Goal: Transaction & Acquisition: Purchase product/service

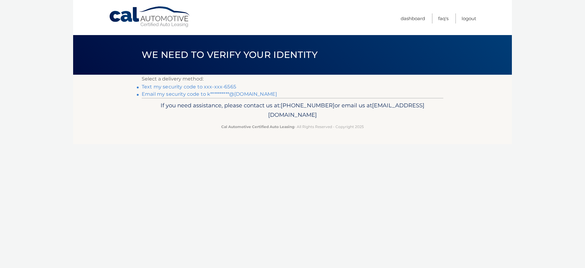
click at [219, 87] on link "Text my security code to xxx-xxx-6565" at bounding box center [189, 87] width 94 height 6
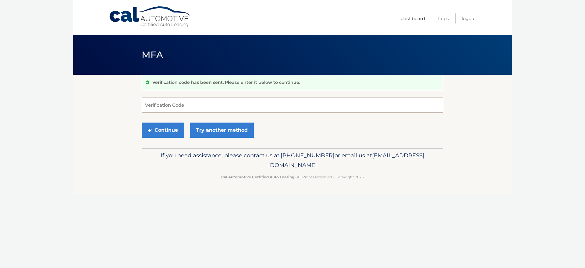
click at [209, 102] on input "Verification Code" at bounding box center [293, 104] width 302 height 15
type input "451033"
click at [142, 122] on button "Continue" at bounding box center [163, 129] width 42 height 15
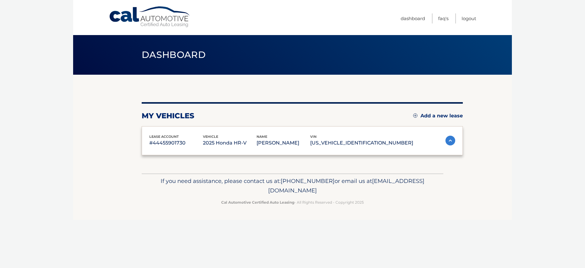
click at [162, 128] on div "lease account #44455901730 vehicle 2025 Honda HR-V name [PERSON_NAME] vin [US_V…" at bounding box center [302, 140] width 321 height 29
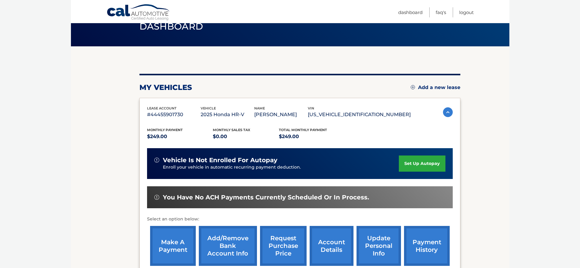
scroll to position [101, 0]
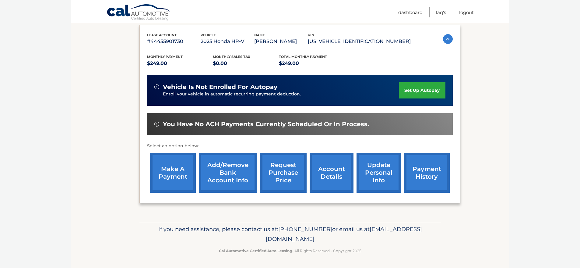
click at [160, 168] on link "make a payment" at bounding box center [173, 173] width 46 height 40
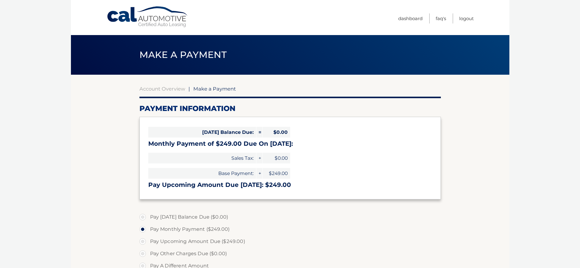
select select "NTg5ZTY3MjQtZGQ3NC00YTc3LTk1MTUtOGY2YzcwZmEwZGYz"
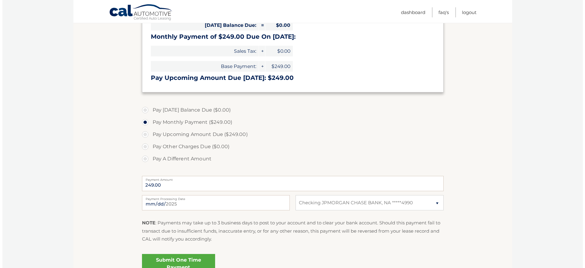
scroll to position [111, 0]
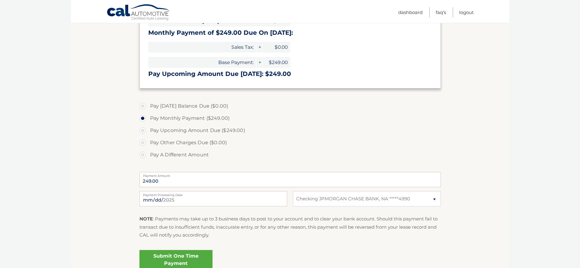
click at [190, 256] on link "Submit One Time Payment" at bounding box center [175, 259] width 73 height 19
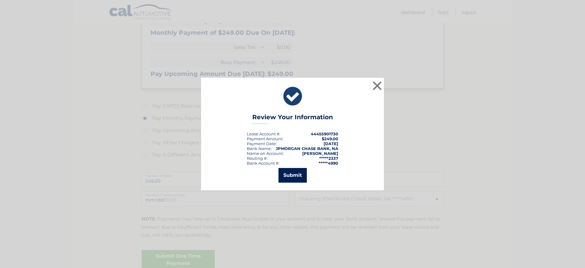
click at [290, 178] on button "Submit" at bounding box center [292, 175] width 28 height 15
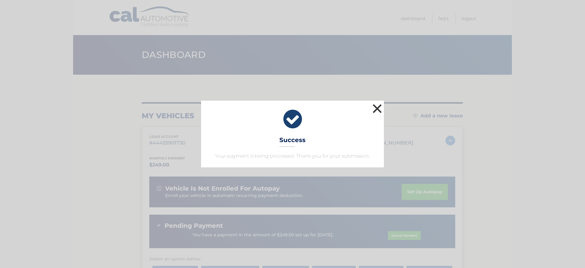
click at [378, 108] on button "×" at bounding box center [377, 108] width 12 height 12
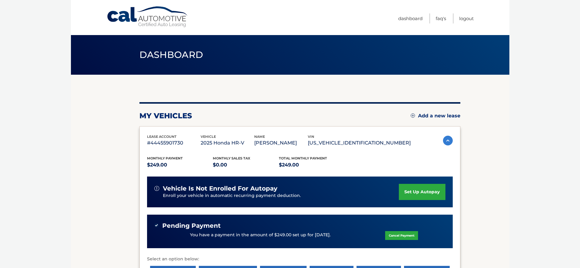
click at [124, 14] on link "Cal Automotive" at bounding box center [148, 17] width 82 height 22
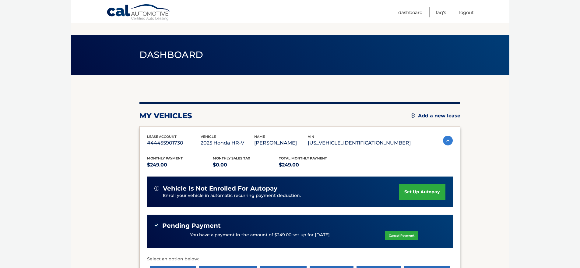
scroll to position [98, 0]
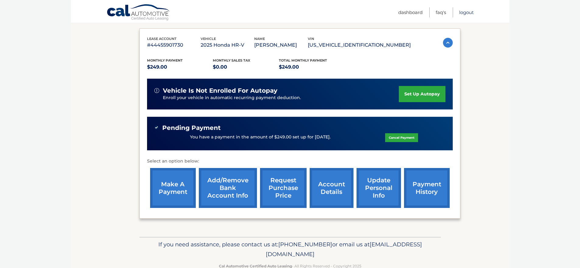
click at [467, 12] on link "Logout" at bounding box center [466, 12] width 15 height 10
